Goal: Task Accomplishment & Management: Manage account settings

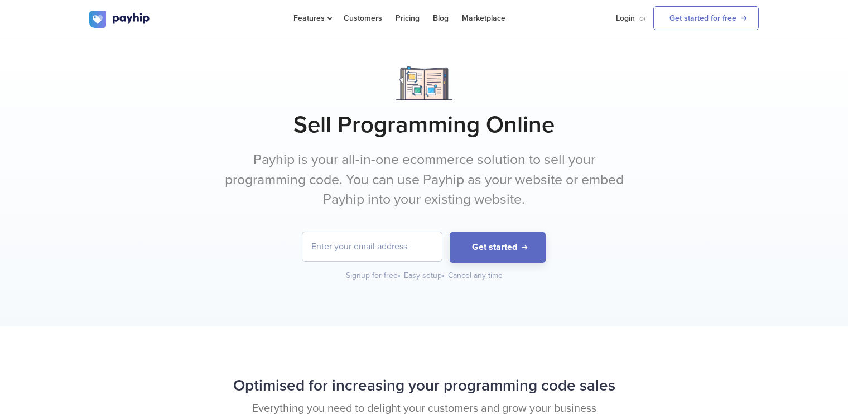
click at [398, 251] on input "email" at bounding box center [371, 246] width 139 height 29
click at [397, 246] on input "email" at bounding box center [371, 246] width 139 height 29
click at [332, 245] on input "email" at bounding box center [371, 246] width 139 height 29
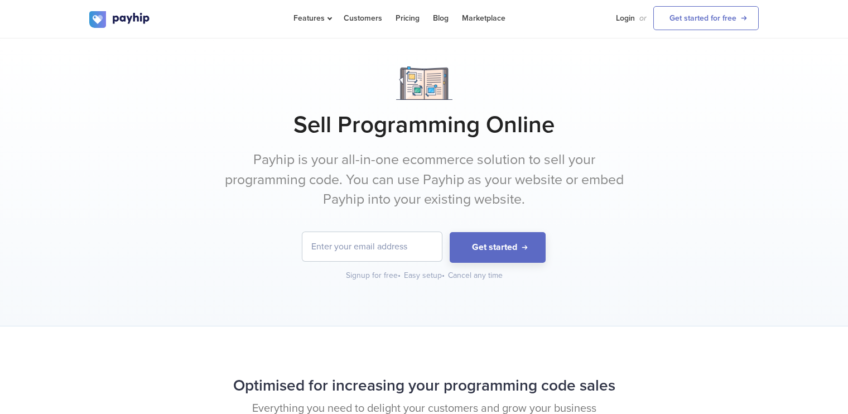
drag, startPoint x: 401, startPoint y: 257, endPoint x: 385, endPoint y: 254, distance: 15.9
click at [385, 254] on input "email" at bounding box center [371, 246] width 139 height 29
click at [385, 245] on input "email" at bounding box center [371, 246] width 139 height 29
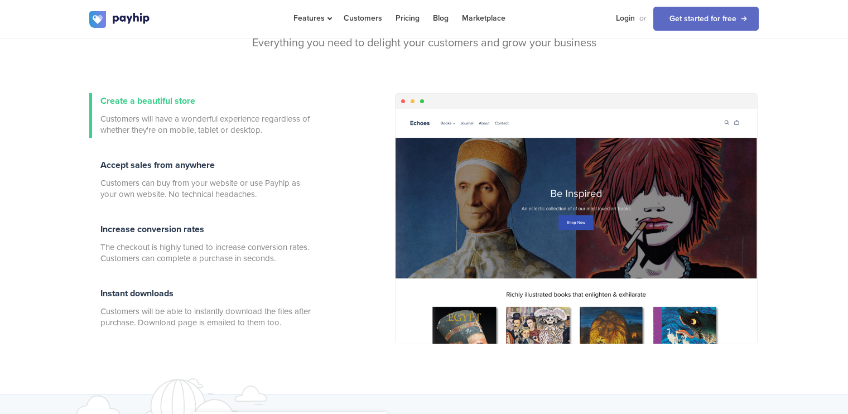
scroll to position [371, 0]
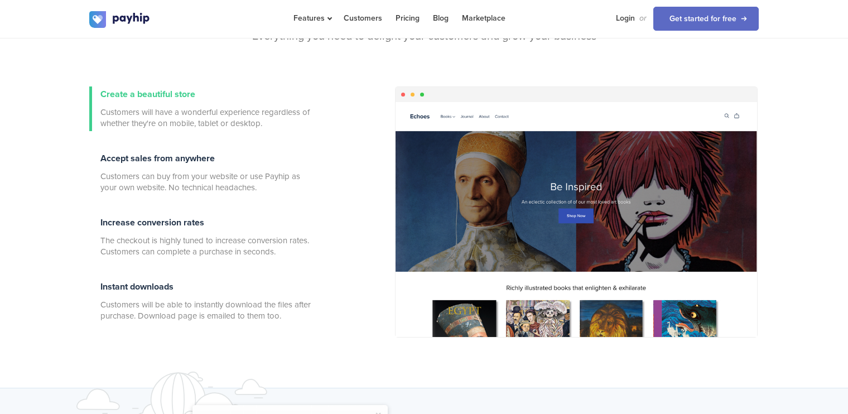
click at [579, 81] on div "Optimised for increasing your programming code sales Everything you need to del…" at bounding box center [424, 43] width 686 height 88
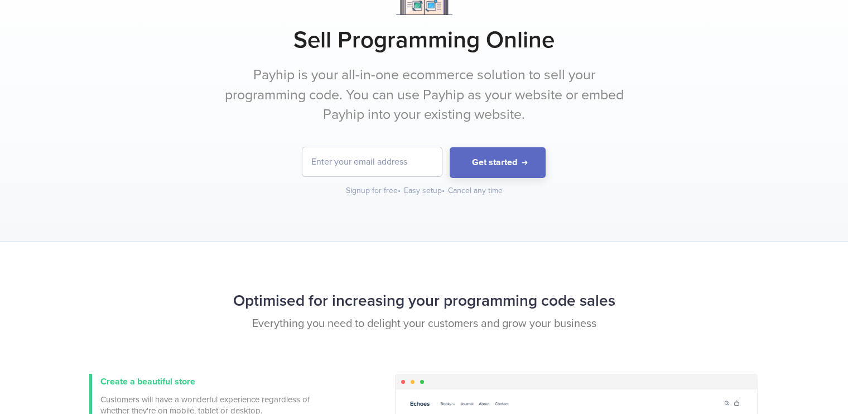
scroll to position [0, 0]
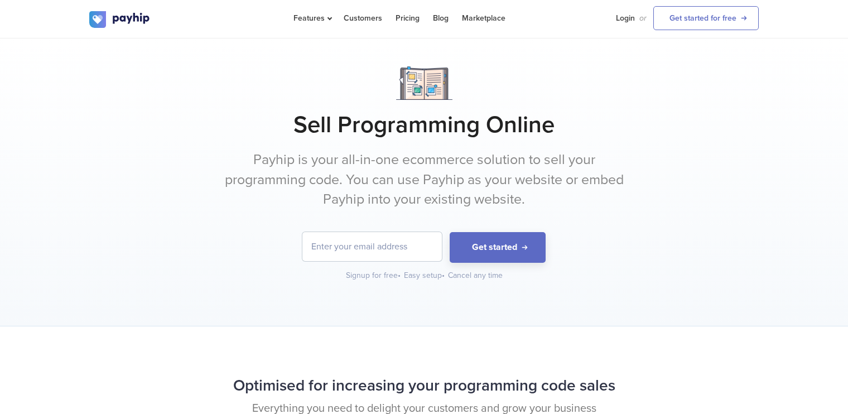
click at [590, 67] on div at bounding box center [423, 82] width 669 height 33
click at [591, 66] on div at bounding box center [423, 82] width 669 height 33
click at [406, 249] on input "email" at bounding box center [371, 246] width 139 height 29
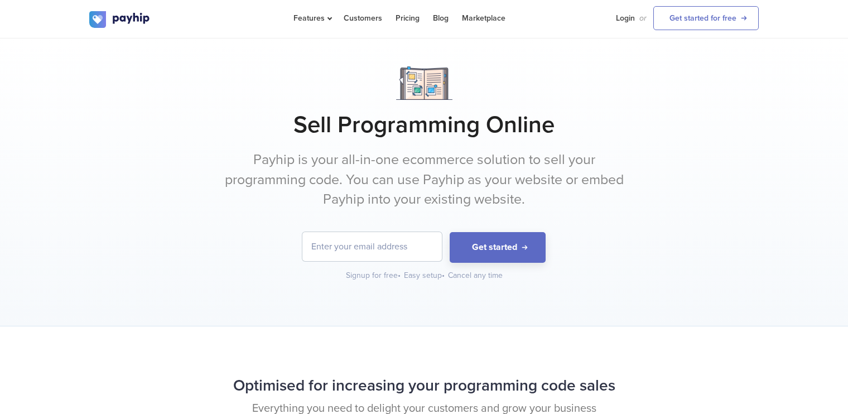
click at [345, 246] on input "email" at bounding box center [371, 246] width 139 height 29
click at [622, 18] on link "Login" at bounding box center [625, 18] width 19 height 36
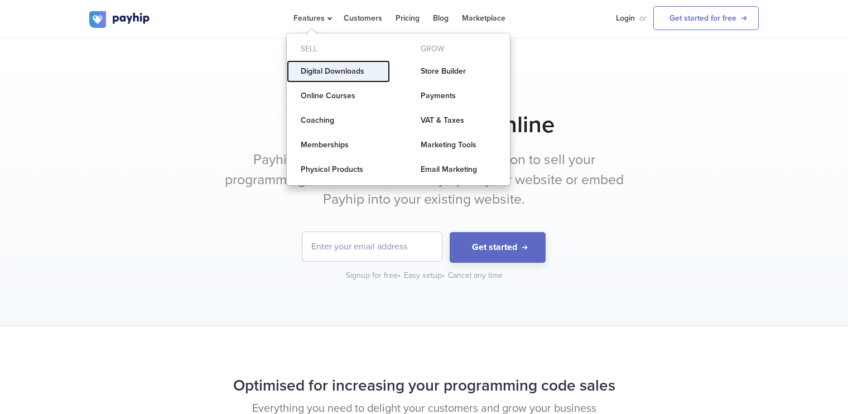
click at [334, 67] on link "Digital Downloads" at bounding box center [338, 71] width 103 height 22
